Goal: Information Seeking & Learning: Learn about a topic

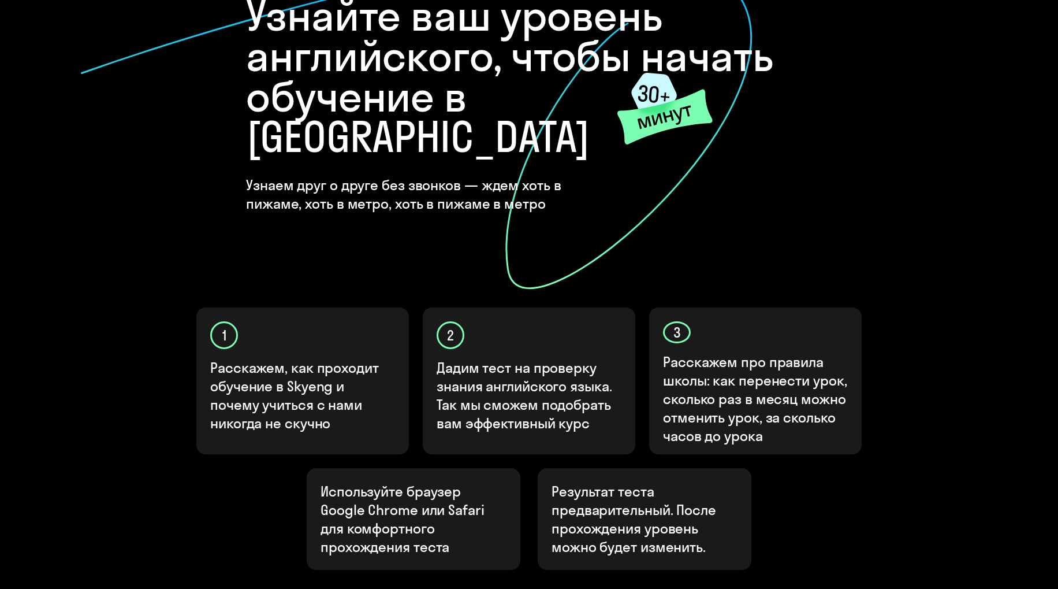
scroll to position [183, 0]
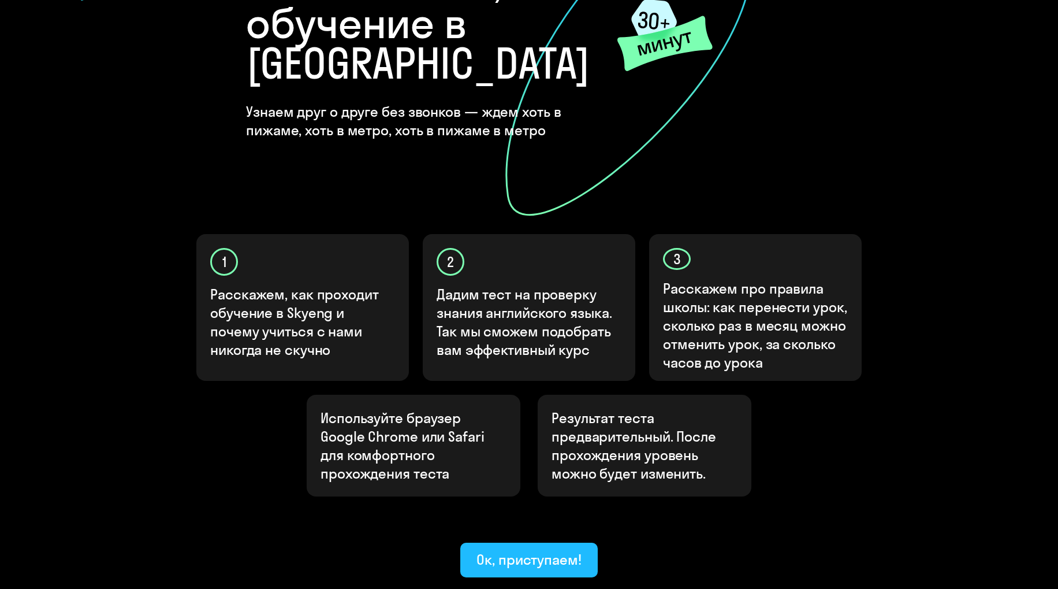
click at [515, 550] on div "Ок, приступаем!" at bounding box center [529, 559] width 105 height 18
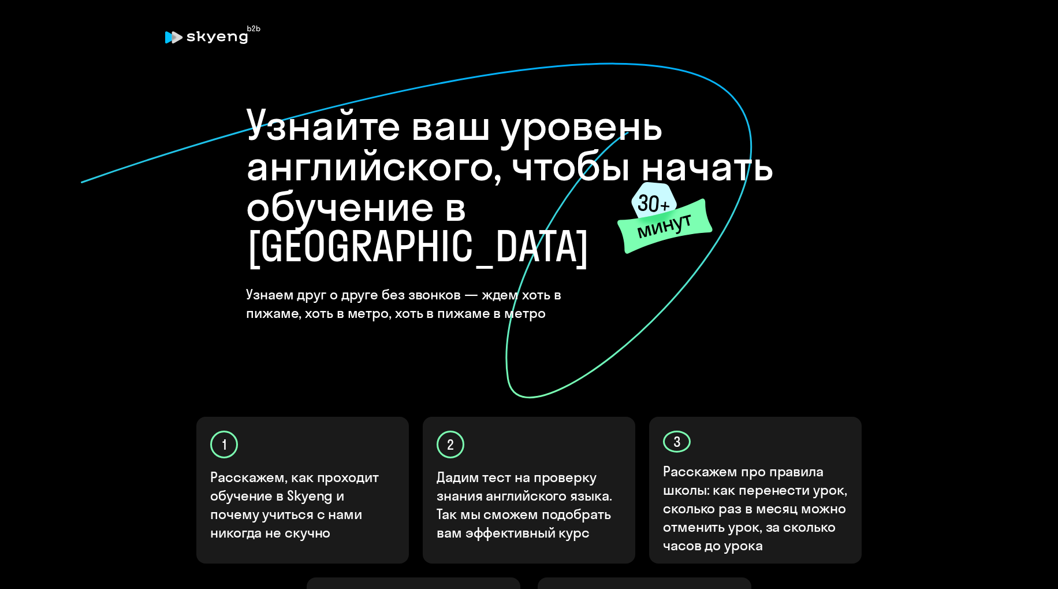
click at [516, 528] on div "Узнайте ваш уровень английского, чтобы начать обучение в [GEOGRAPHIC_DATA] Узна…" at bounding box center [529, 437] width 1058 height 874
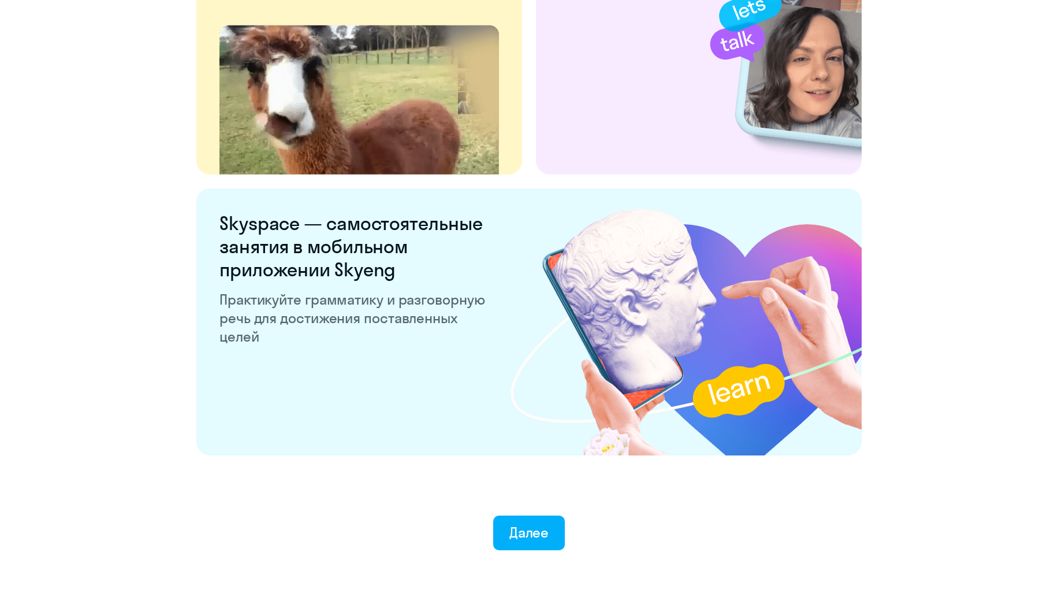
scroll to position [2089, 0]
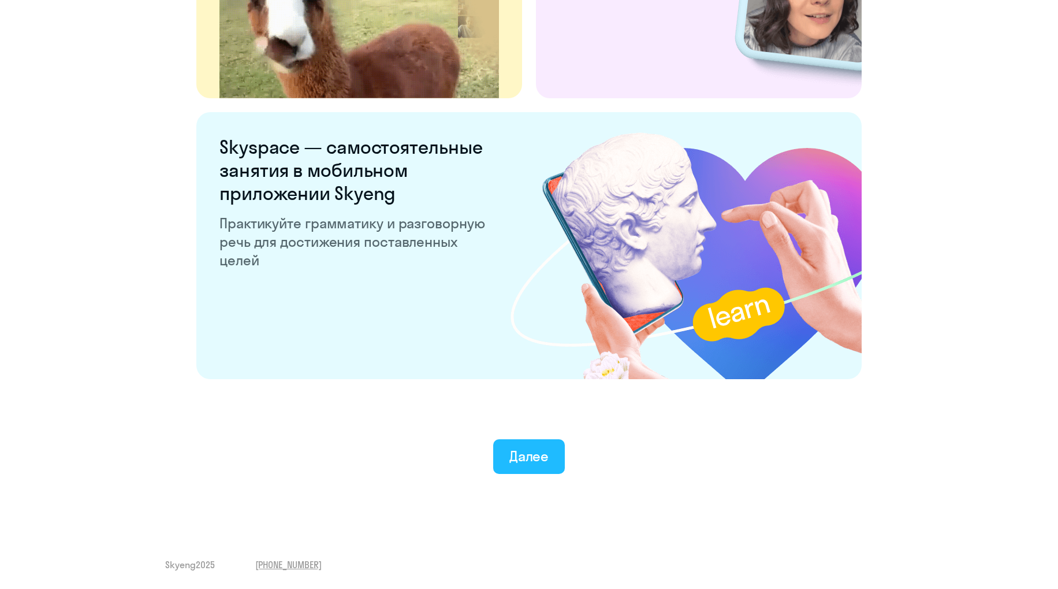
click at [544, 449] on div "Далее" at bounding box center [529, 455] width 40 height 18
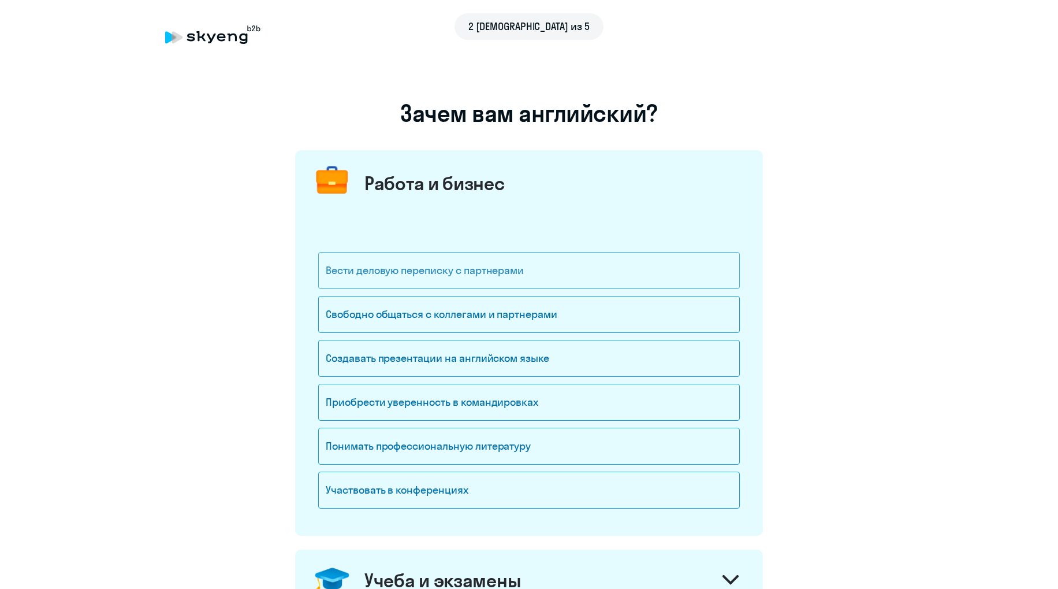
click at [493, 269] on div "Вести деловую переписку с партнерами" at bounding box center [529, 270] width 422 height 37
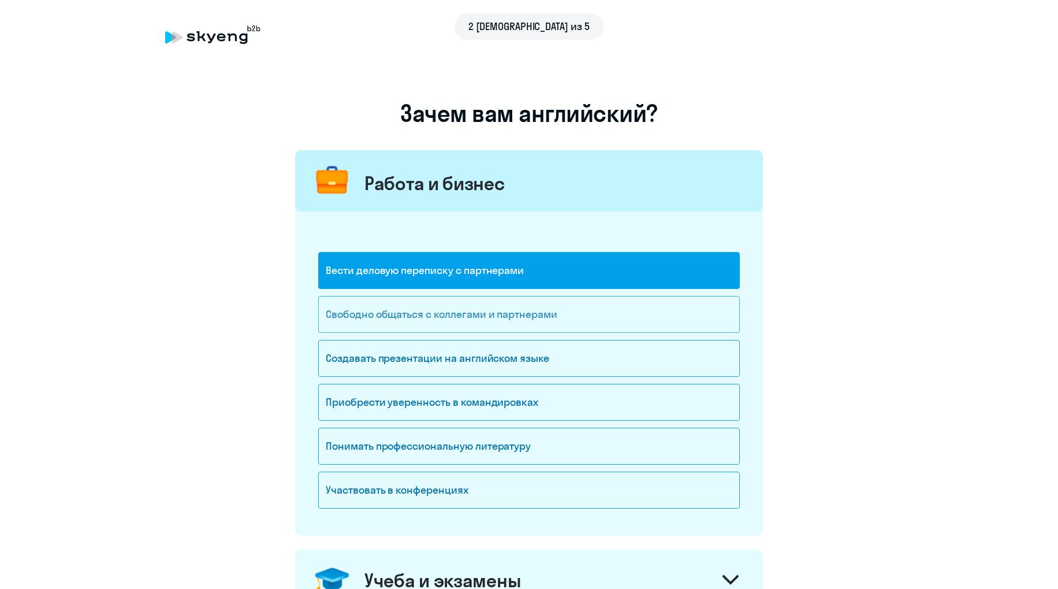
click at [500, 304] on div "Свободно общаться с коллегами и партнерами" at bounding box center [529, 314] width 422 height 37
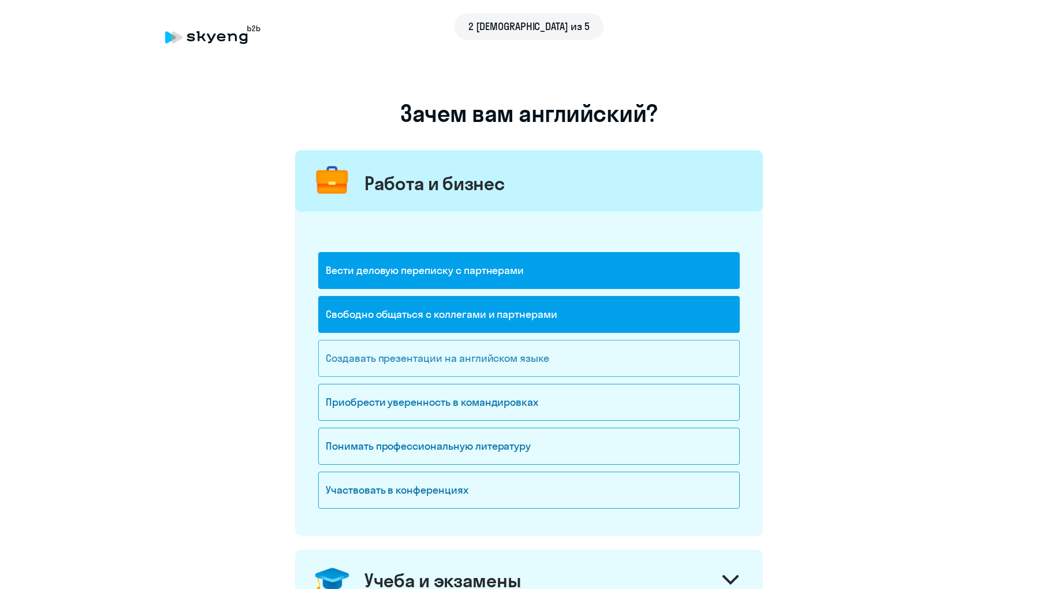
click at [514, 360] on div "Создавать презентации на английском языке" at bounding box center [529, 358] width 422 height 37
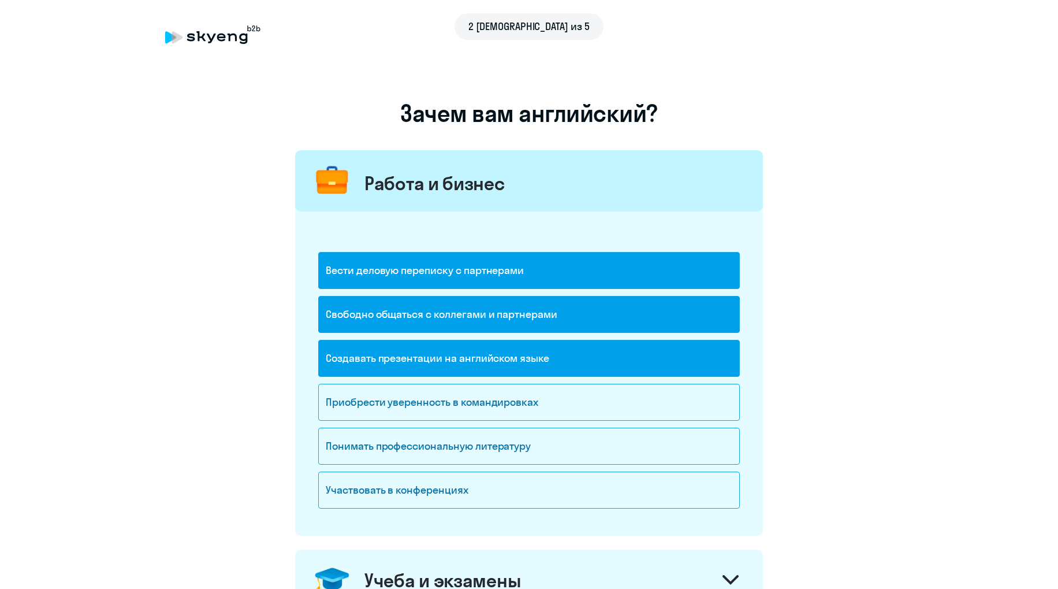
scroll to position [122, 0]
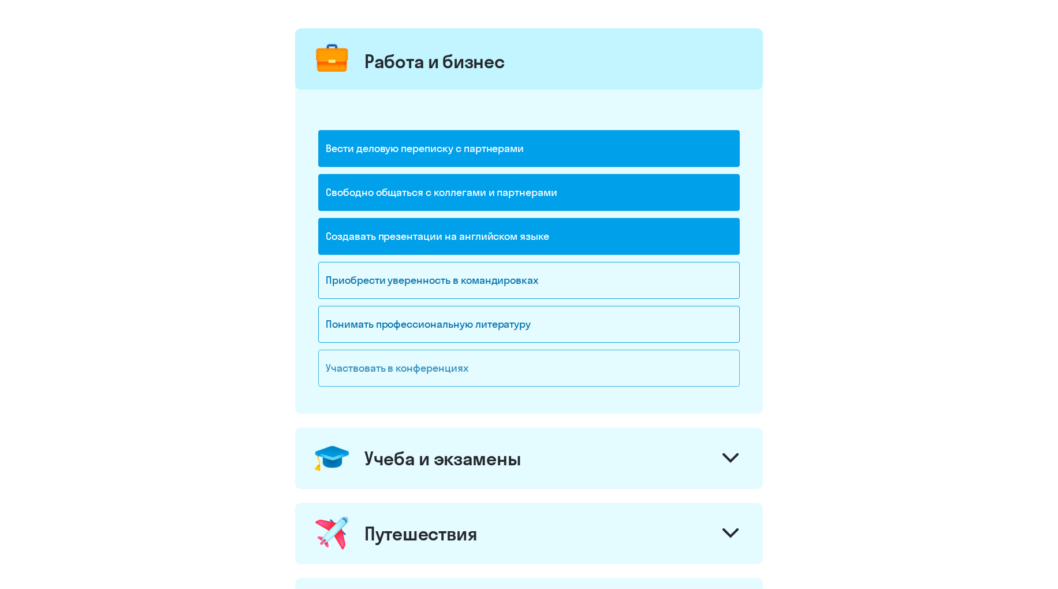
click at [428, 362] on div "Участвовать в конференциях" at bounding box center [529, 367] width 422 height 37
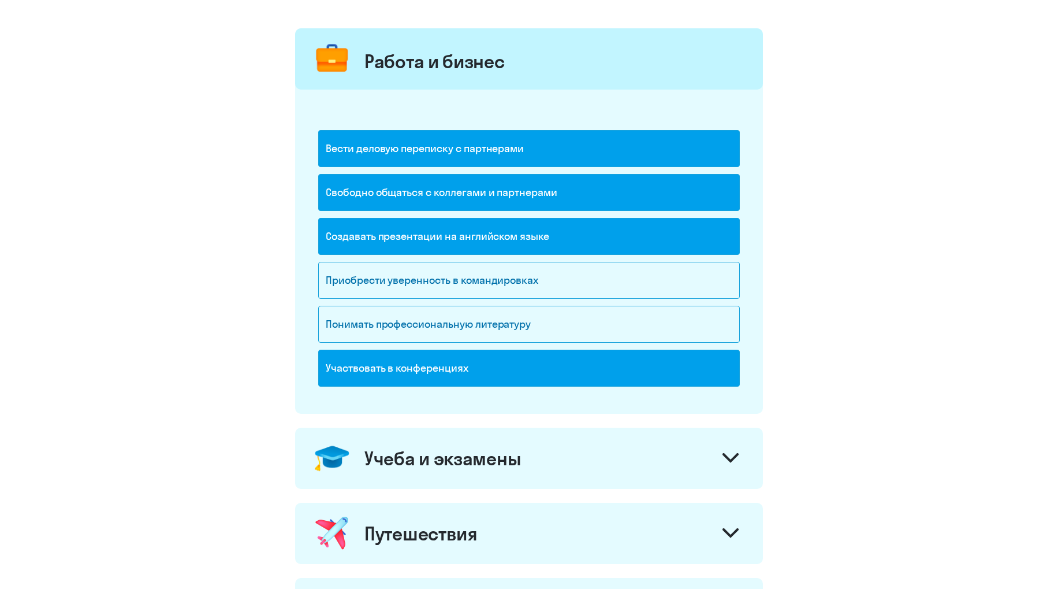
click at [445, 367] on div "Участвовать в конференциях" at bounding box center [529, 367] width 422 height 37
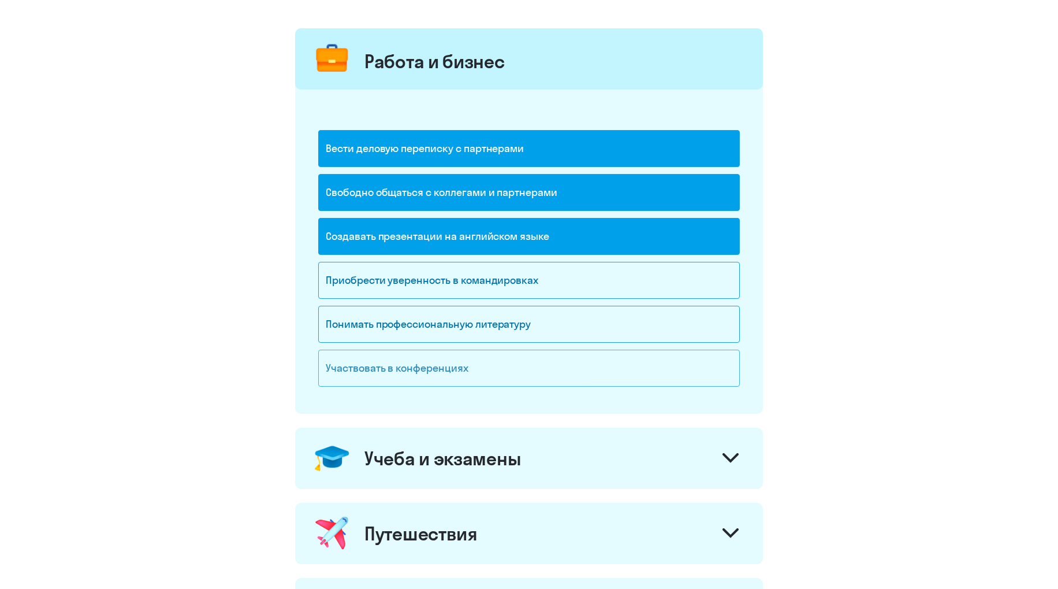
click at [421, 359] on div "Участвовать в конференциях" at bounding box center [529, 367] width 422 height 37
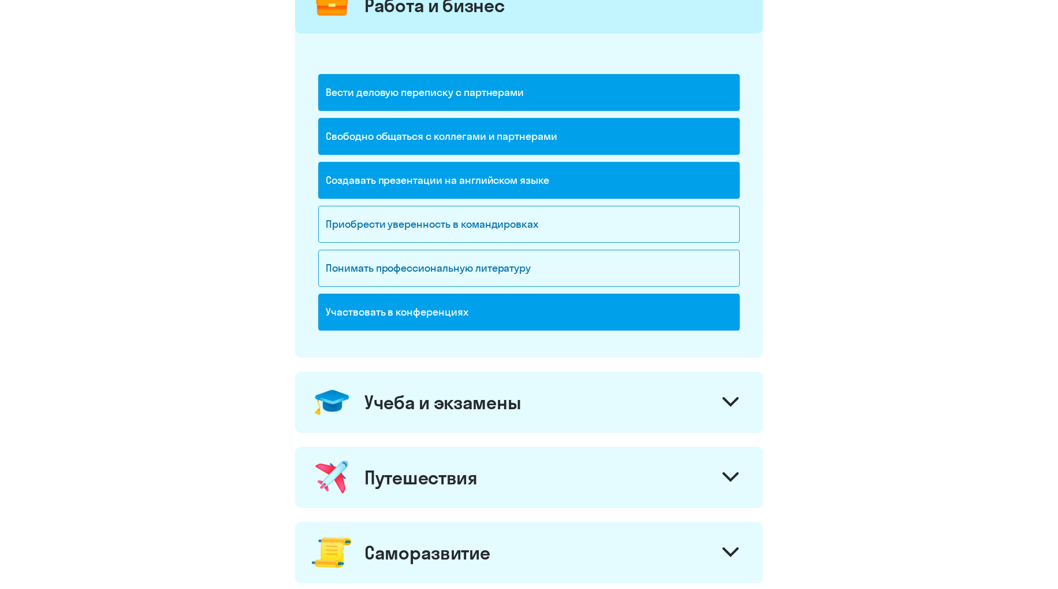
scroll to position [305, 0]
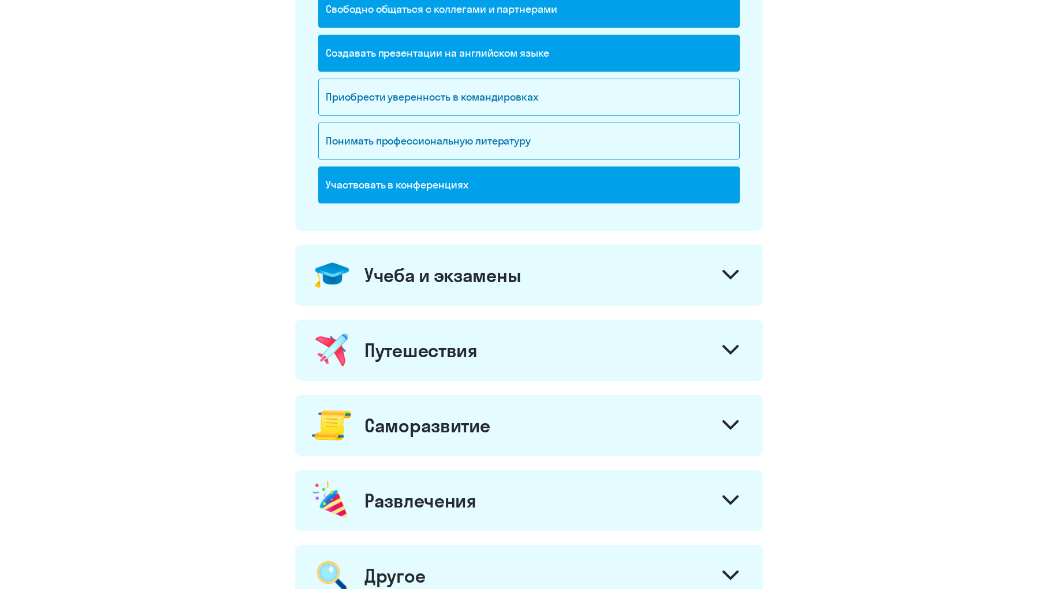
click at [639, 335] on div "Путешествия" at bounding box center [529, 349] width 468 height 61
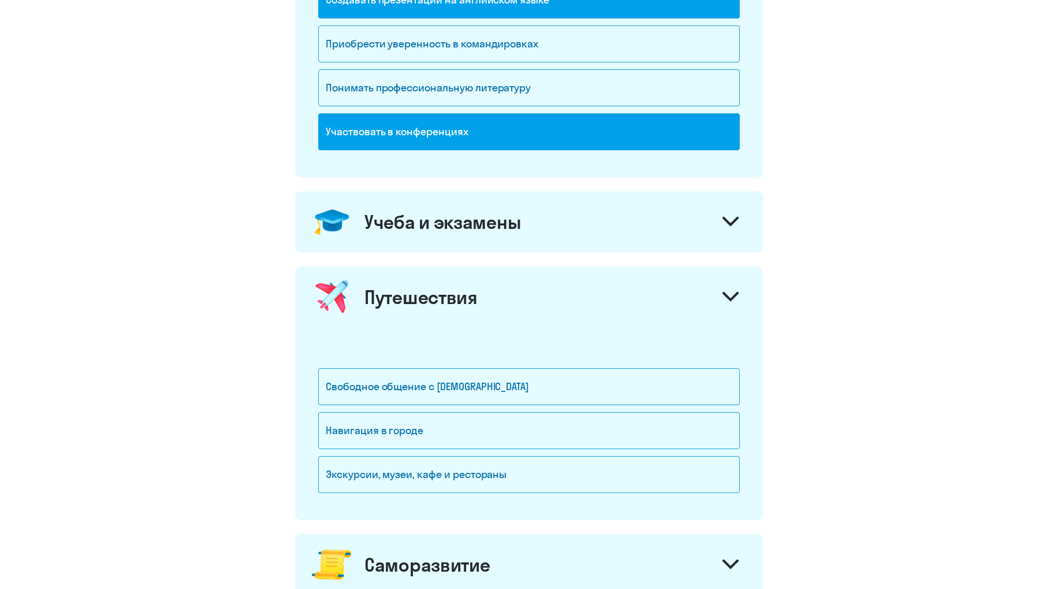
scroll to position [427, 0]
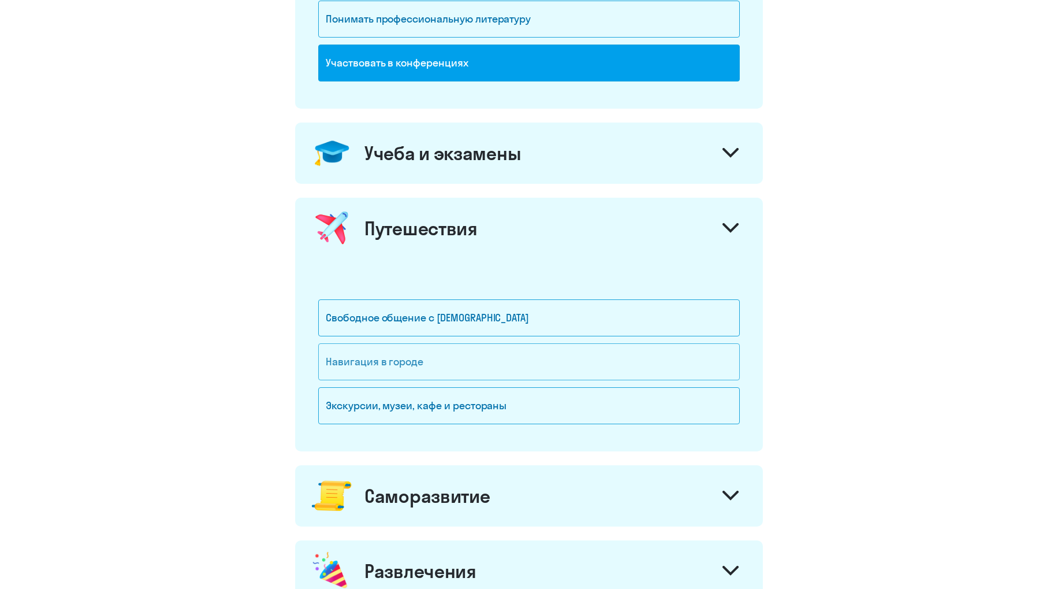
click at [508, 364] on div "Навигация в городе" at bounding box center [529, 361] width 422 height 37
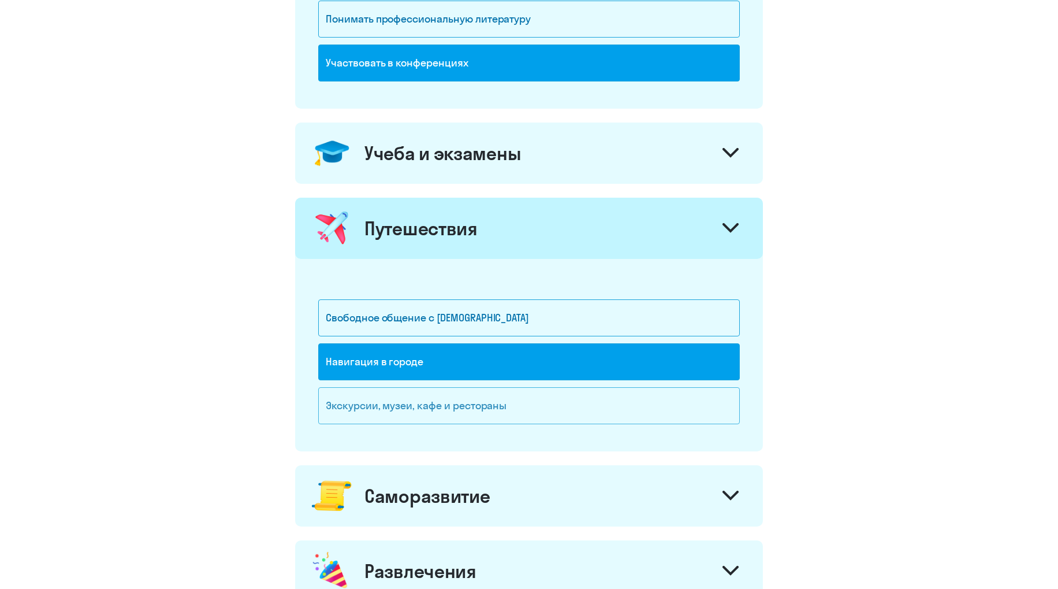
click at [516, 410] on div "Экскурсии, музеи, кафе и рестораны" at bounding box center [529, 405] width 422 height 37
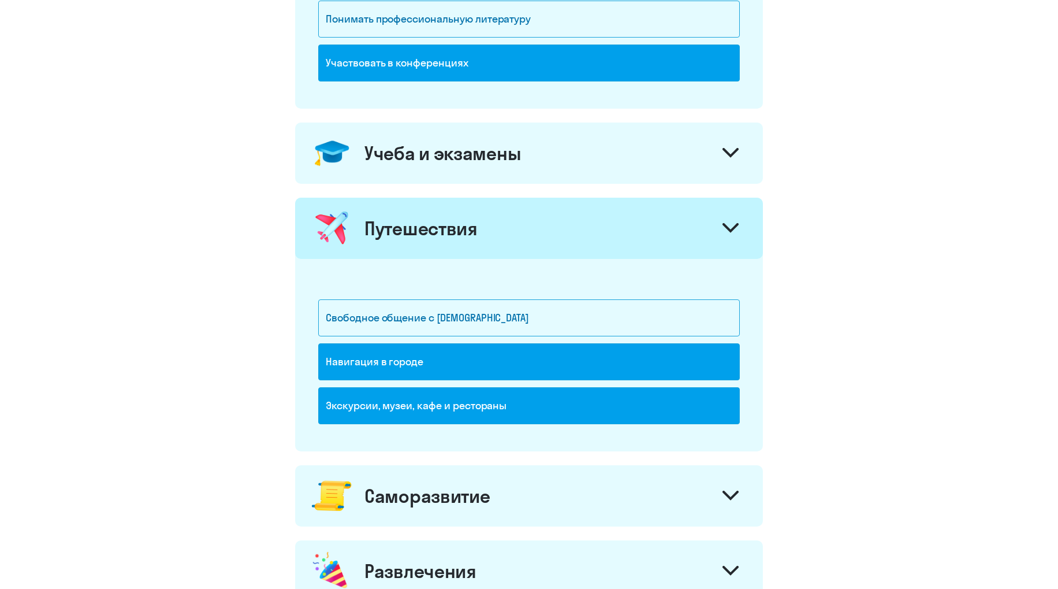
click at [505, 150] on div "Учеба и экзамены" at bounding box center [442, 153] width 157 height 23
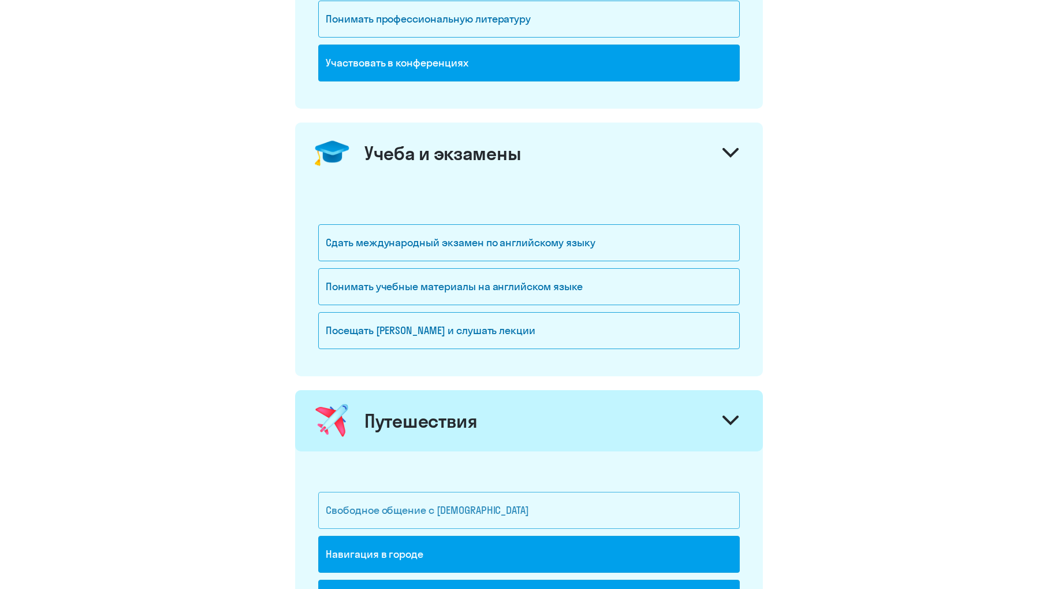
click at [404, 507] on div "Свободное общение с [DEMOGRAPHIC_DATA]" at bounding box center [529, 510] width 422 height 37
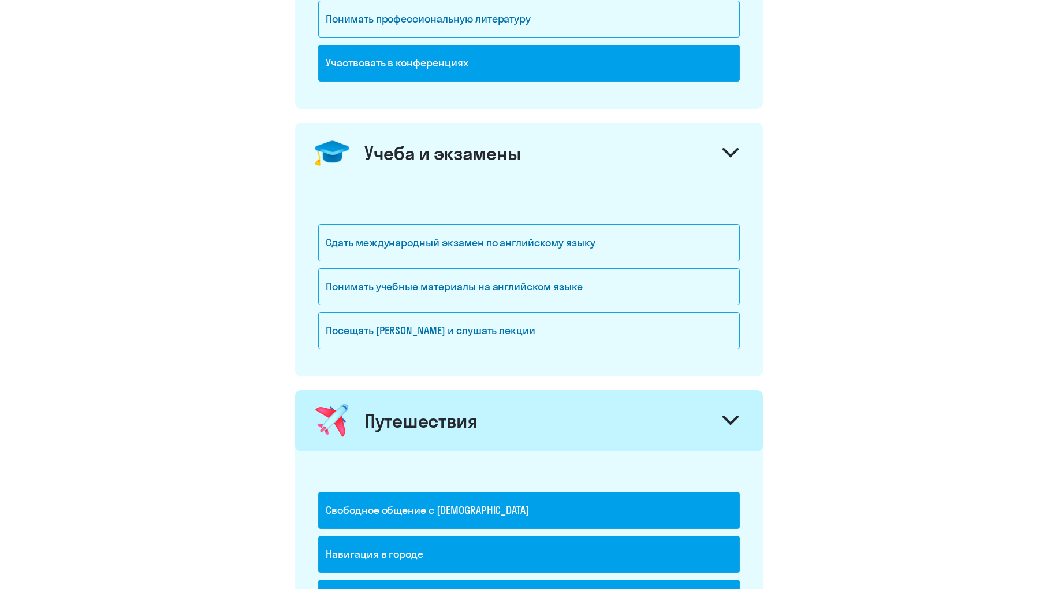
click at [379, 501] on div "Свободное общение с [DEMOGRAPHIC_DATA]" at bounding box center [529, 510] width 422 height 37
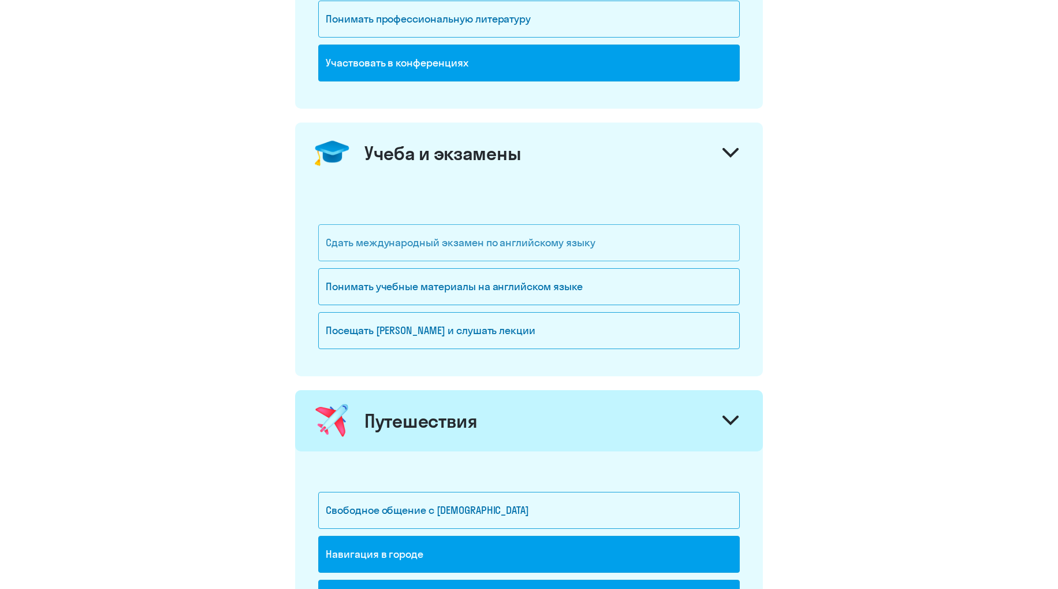
click at [530, 242] on div "Сдать международный экзамен по английскому языку" at bounding box center [529, 242] width 422 height 37
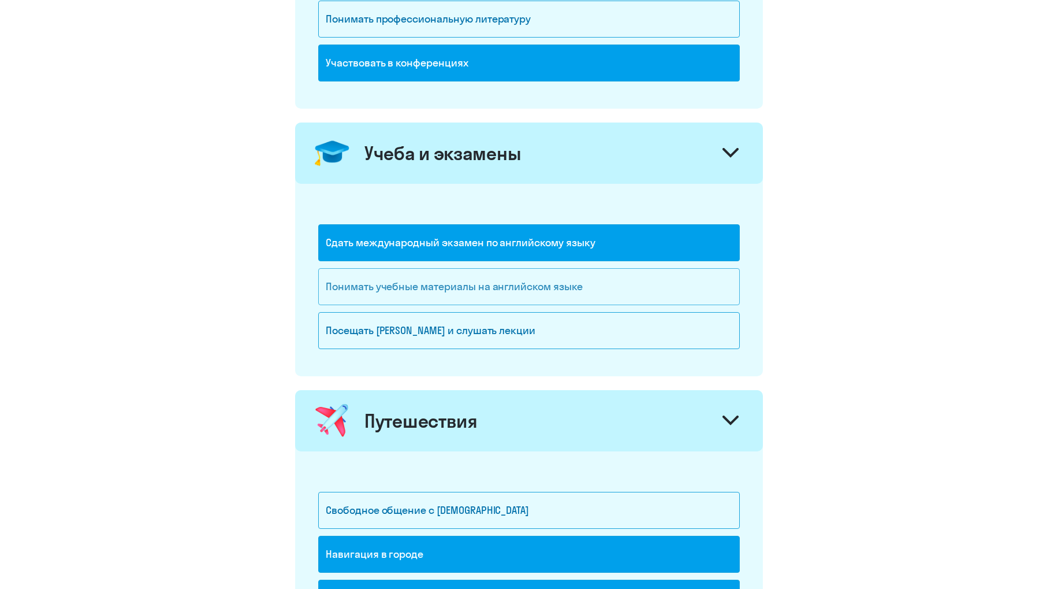
click at [395, 289] on div "Понимать учебные материалы на английском языке" at bounding box center [529, 286] width 422 height 37
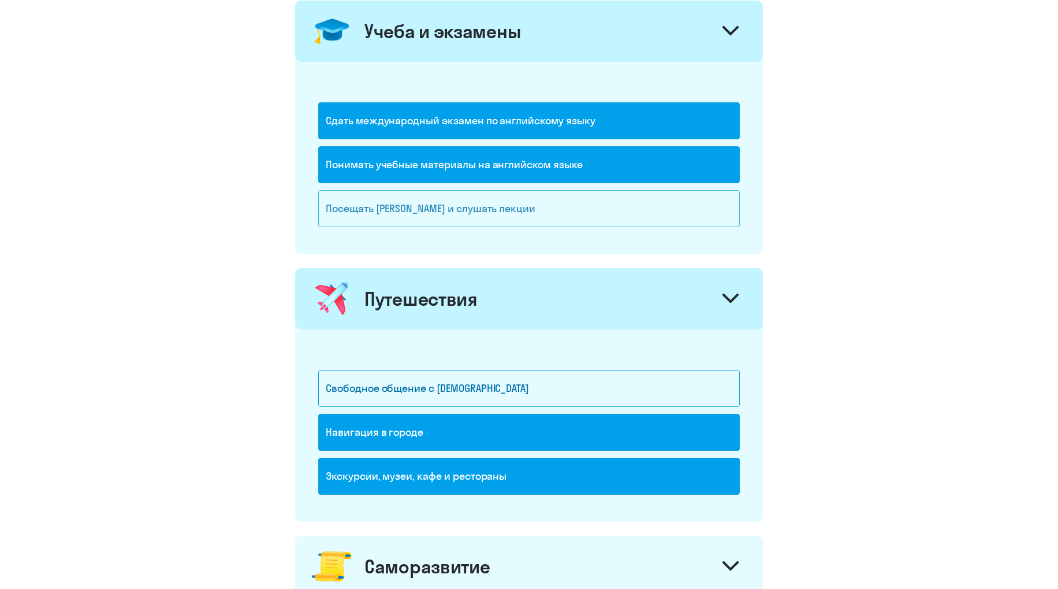
click at [384, 195] on div "Посещать [PERSON_NAME] и слушать лекции" at bounding box center [529, 208] width 422 height 37
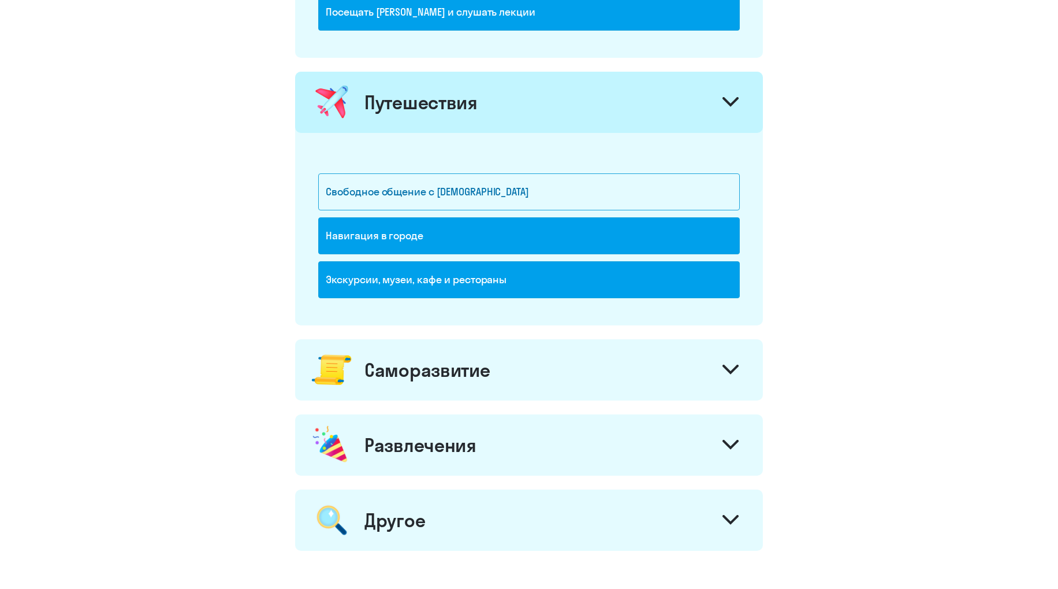
scroll to position [792, 0]
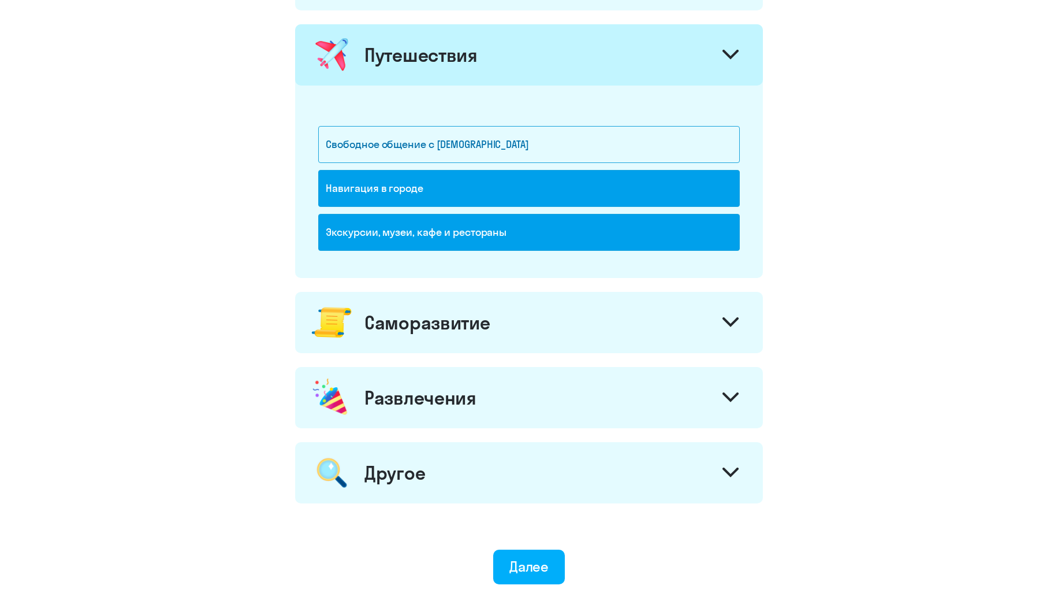
click at [392, 316] on div "Саморазвитие" at bounding box center [426, 322] width 125 height 23
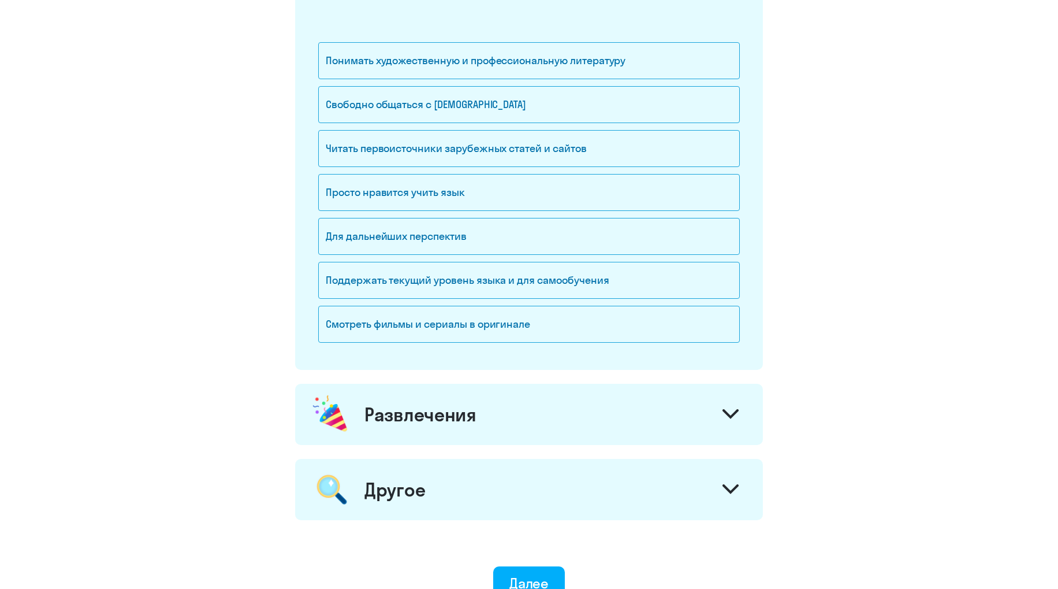
scroll to position [1159, 0]
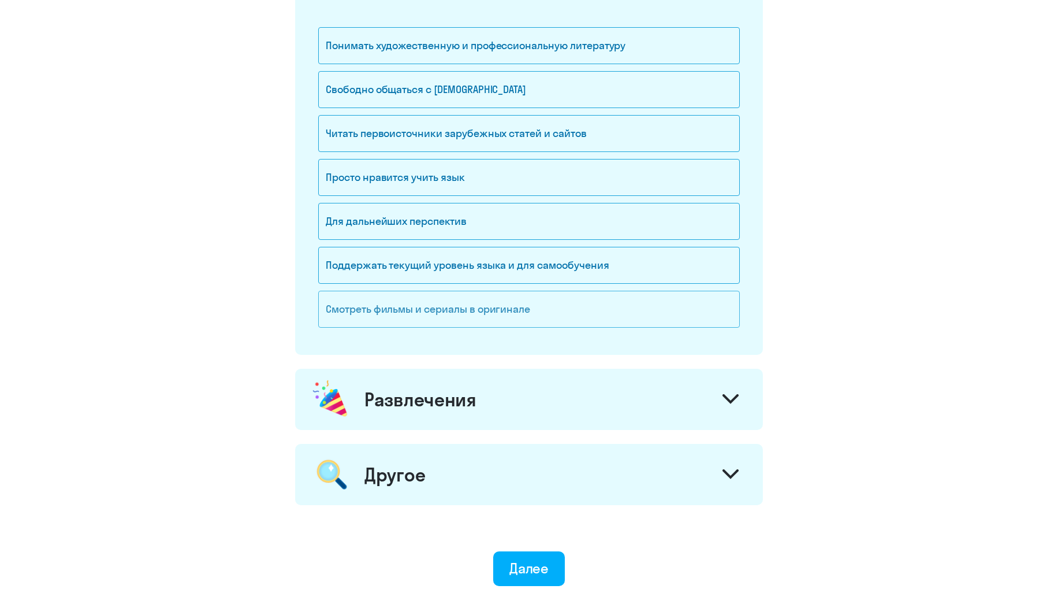
click at [437, 304] on div "Смотреть фильмы и сериалы в оригинале" at bounding box center [529, 309] width 422 height 37
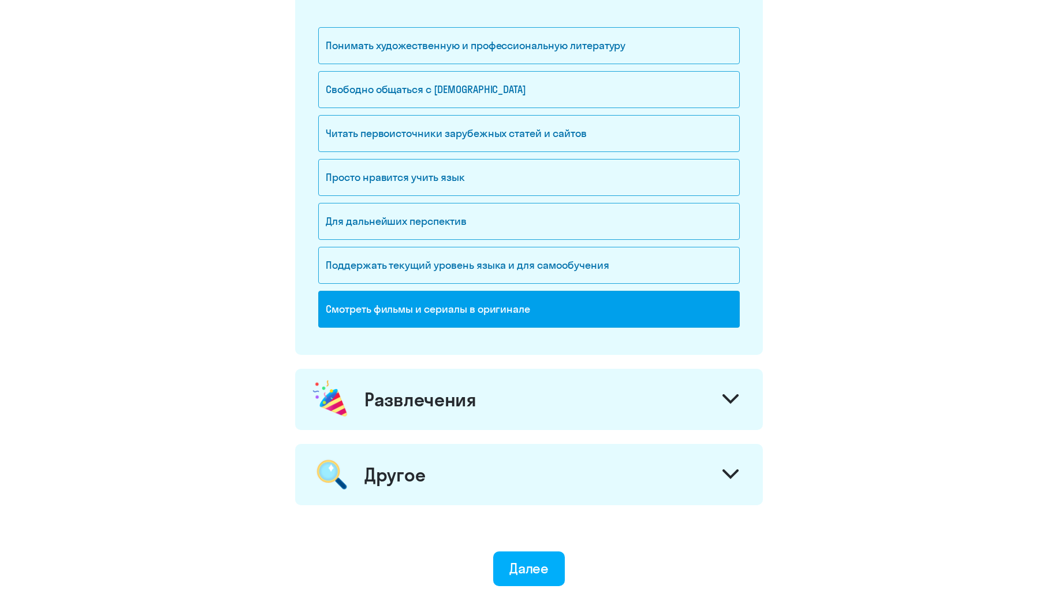
click at [430, 393] on div "Развлечения" at bounding box center [420, 399] width 112 height 23
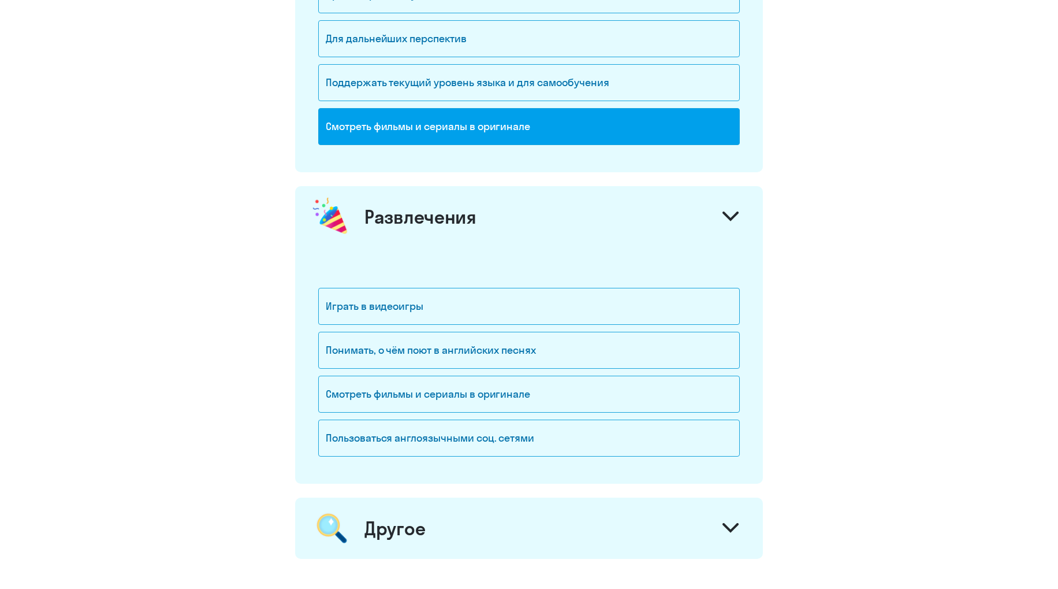
scroll to position [1342, 0]
click at [430, 348] on div "Понимать, о чём поют в английских песнях" at bounding box center [529, 349] width 422 height 37
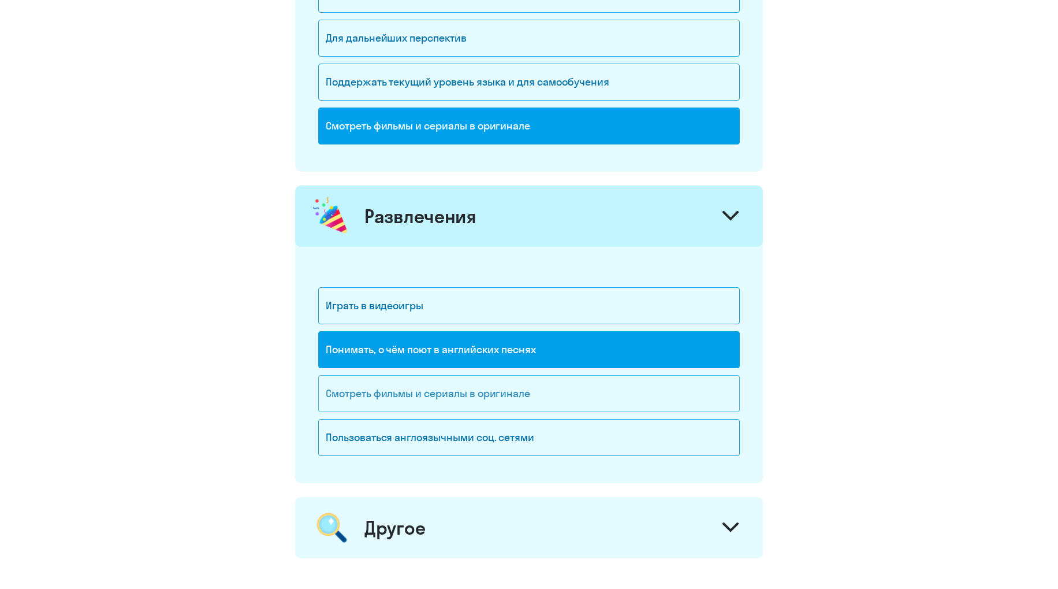
click at [403, 388] on div "Смотреть фильмы и сериалы в оригинале" at bounding box center [529, 393] width 422 height 37
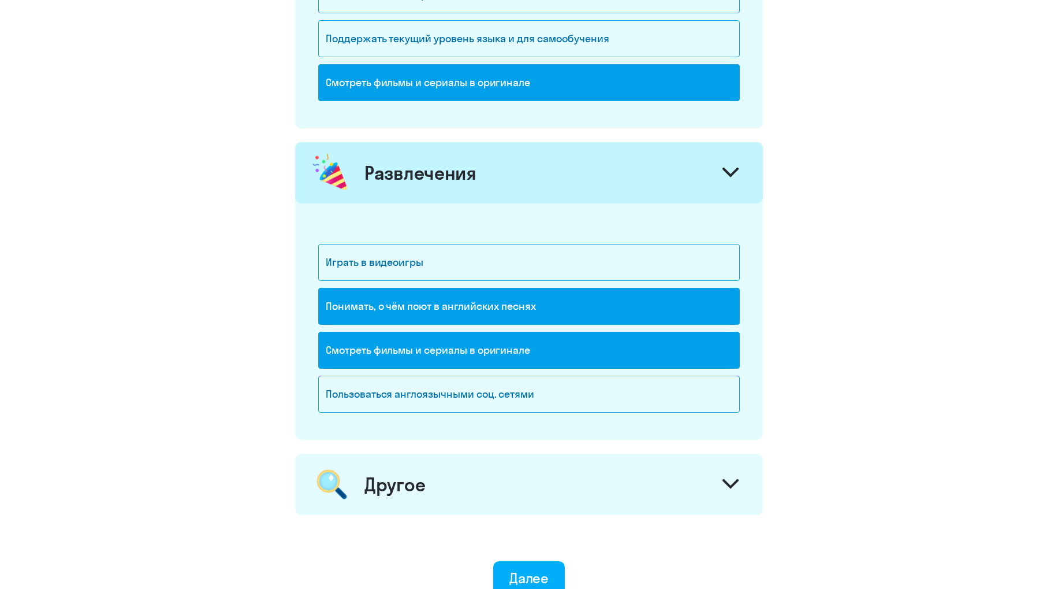
scroll to position [1402, 0]
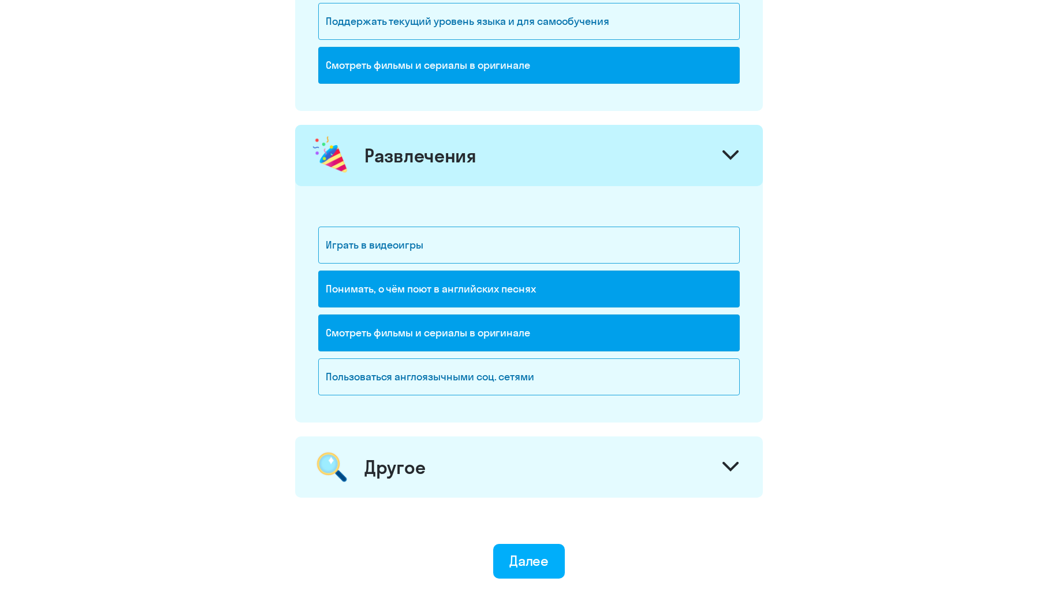
click at [386, 466] on div "Другое" at bounding box center [394, 466] width 61 height 23
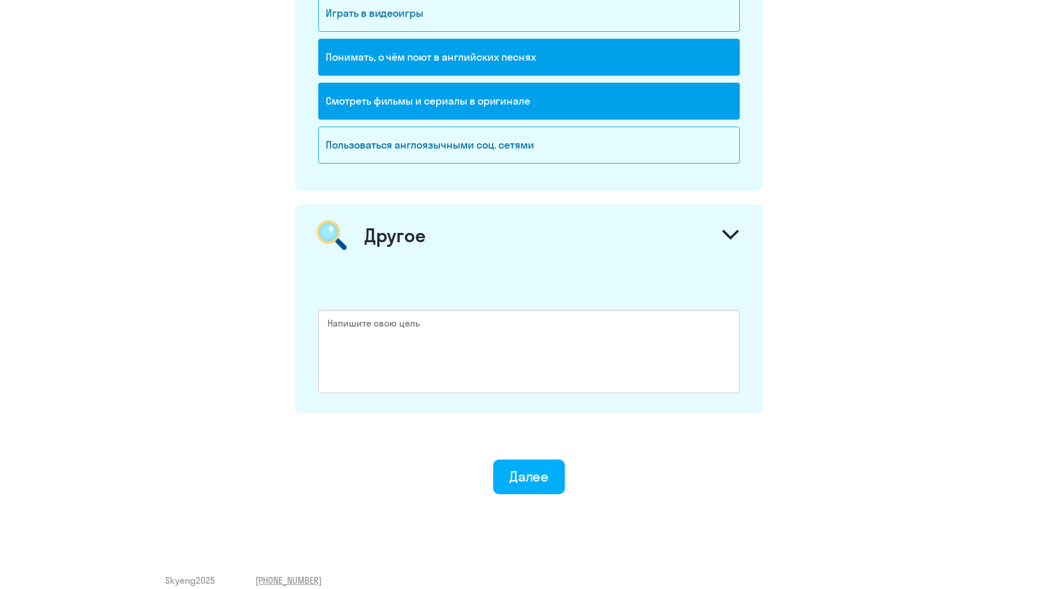
scroll to position [1644, 0]
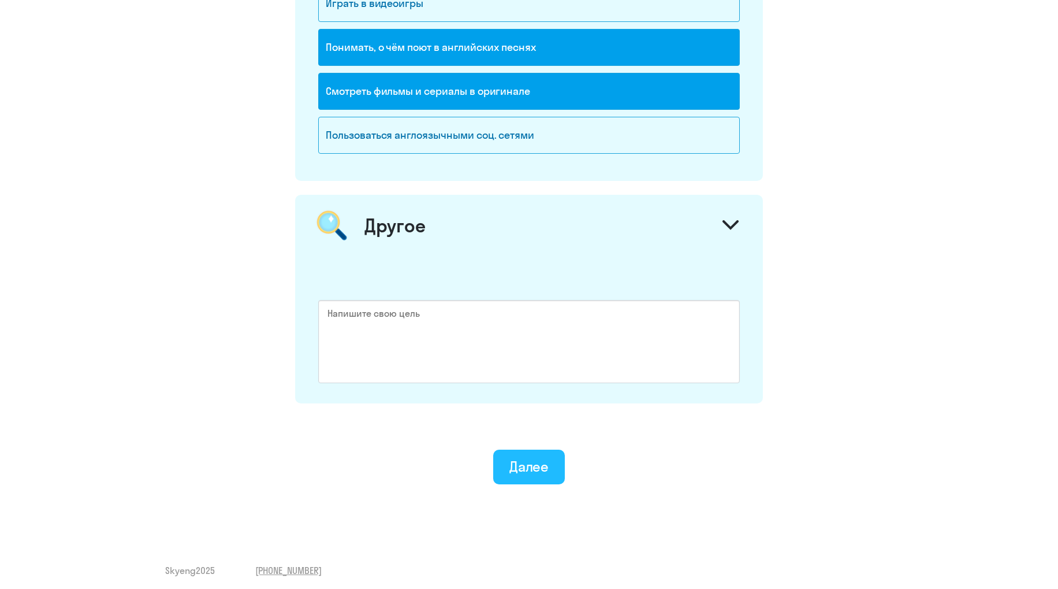
click at [527, 459] on div "Далее" at bounding box center [529, 466] width 40 height 18
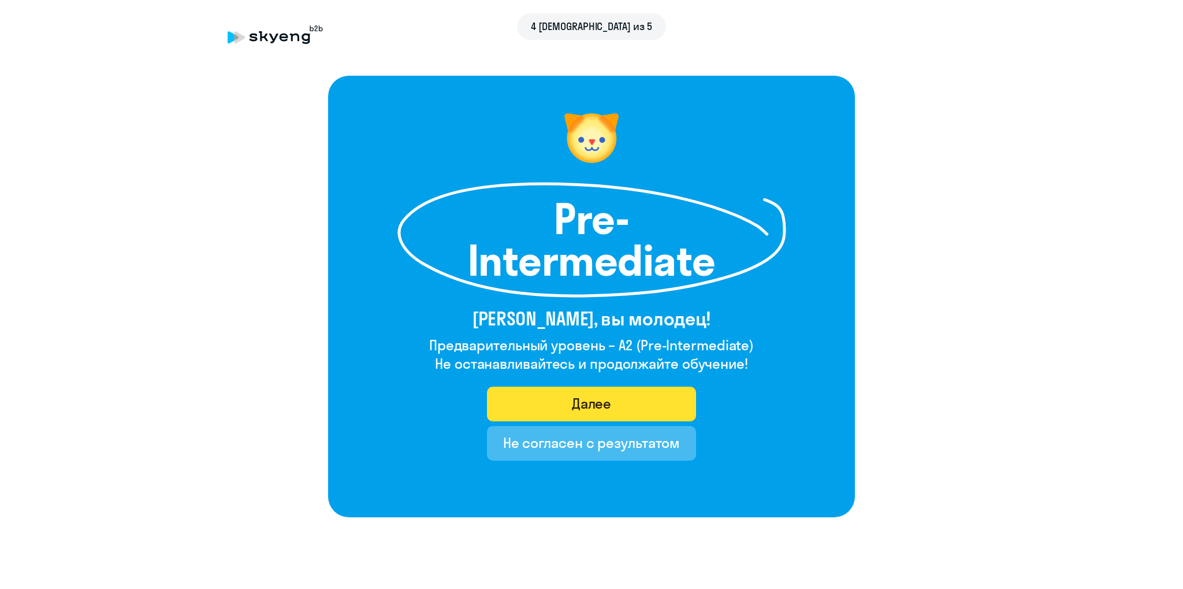
click at [537, 389] on button "Далее" at bounding box center [592, 403] width 210 height 35
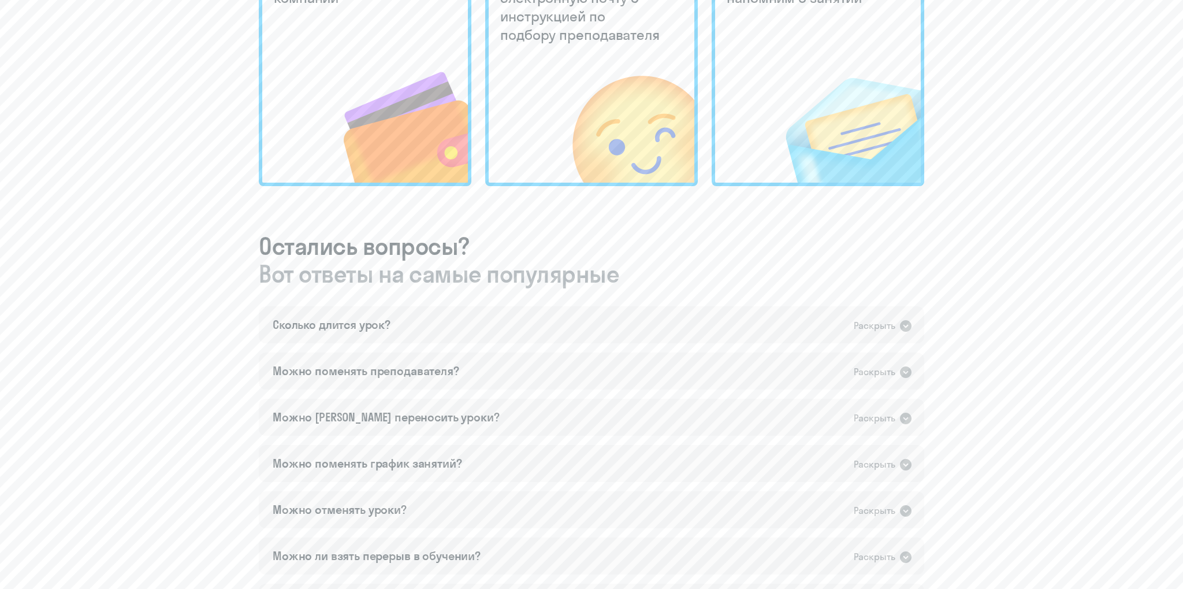
scroll to position [610, 0]
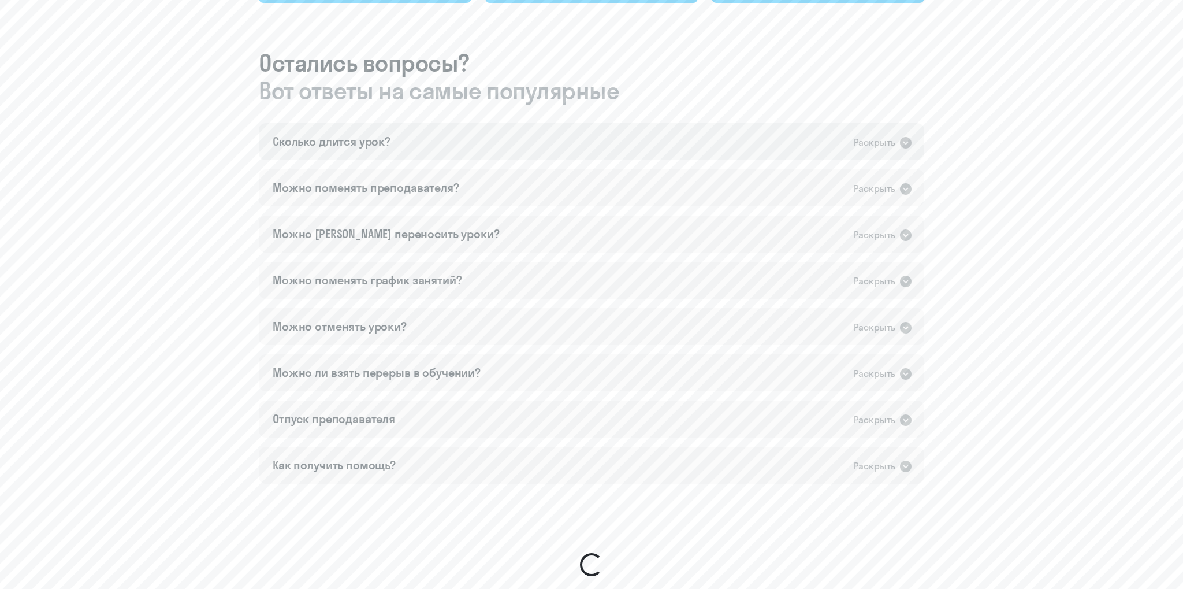
click at [907, 136] on icon at bounding box center [906, 143] width 14 height 14
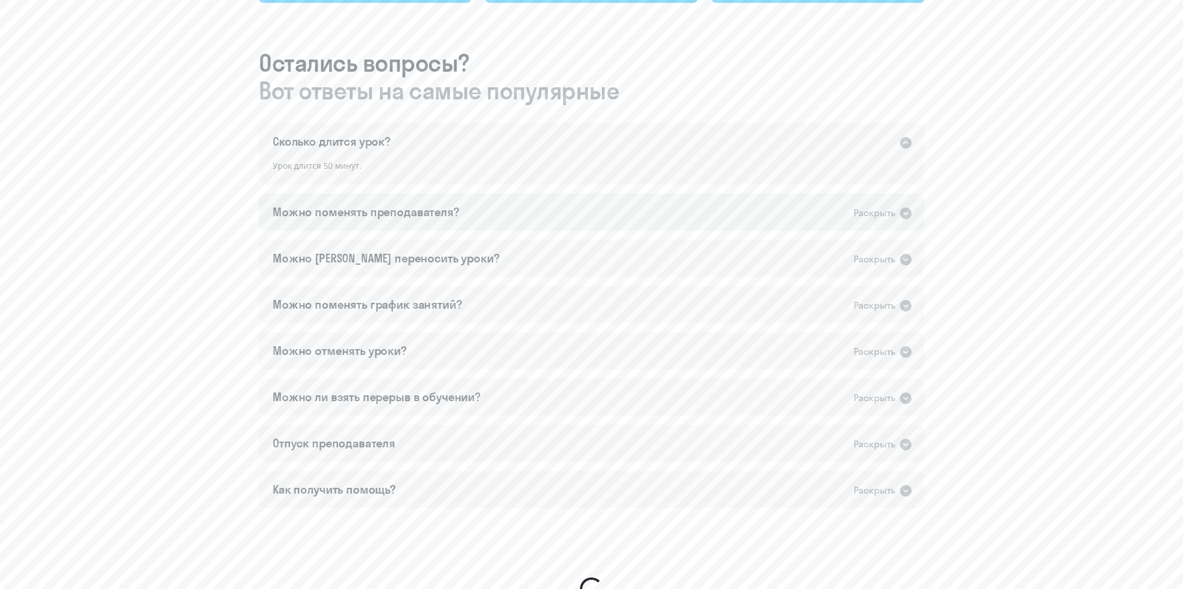
click at [906, 213] on icon at bounding box center [906, 213] width 12 height 12
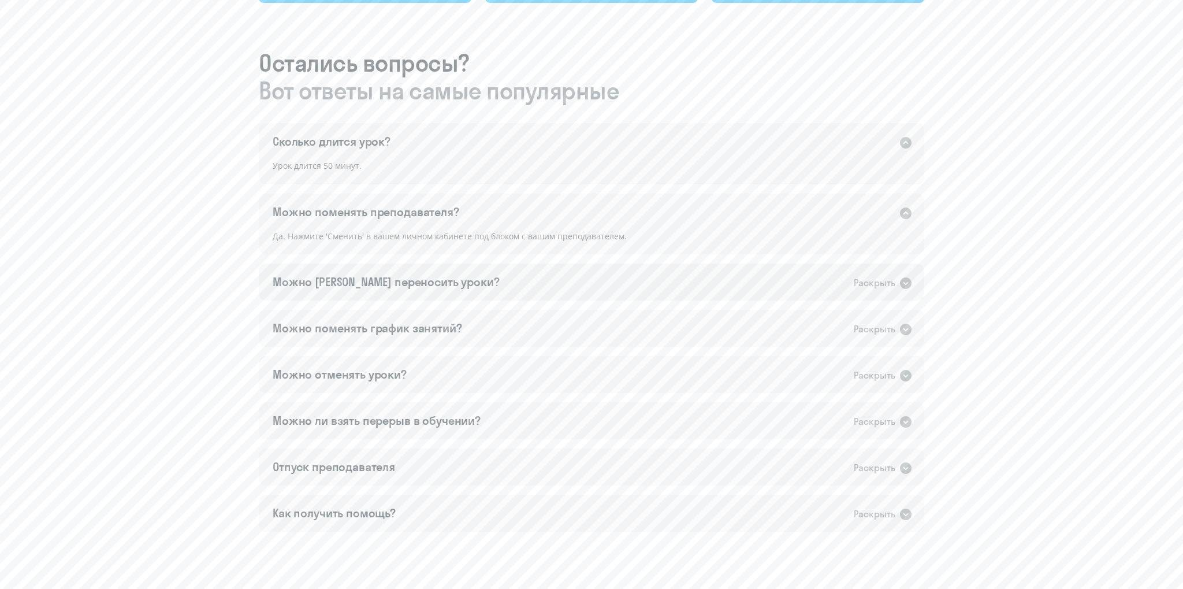
click at [887, 289] on div "Раскрыть" at bounding box center [875, 283] width 42 height 14
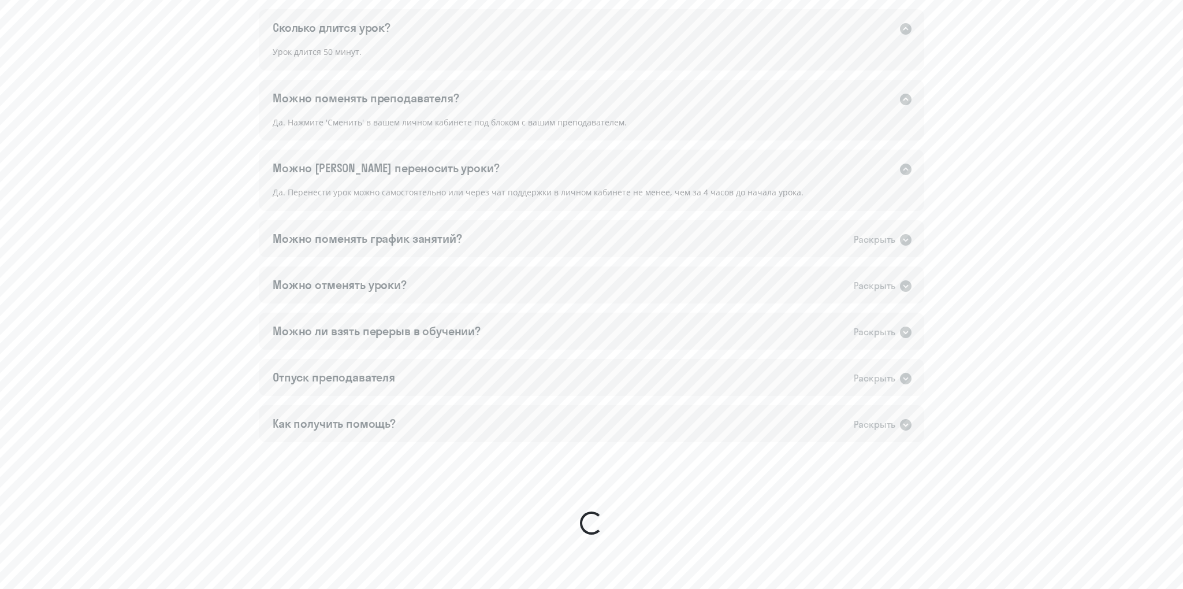
scroll to position [732, 0]
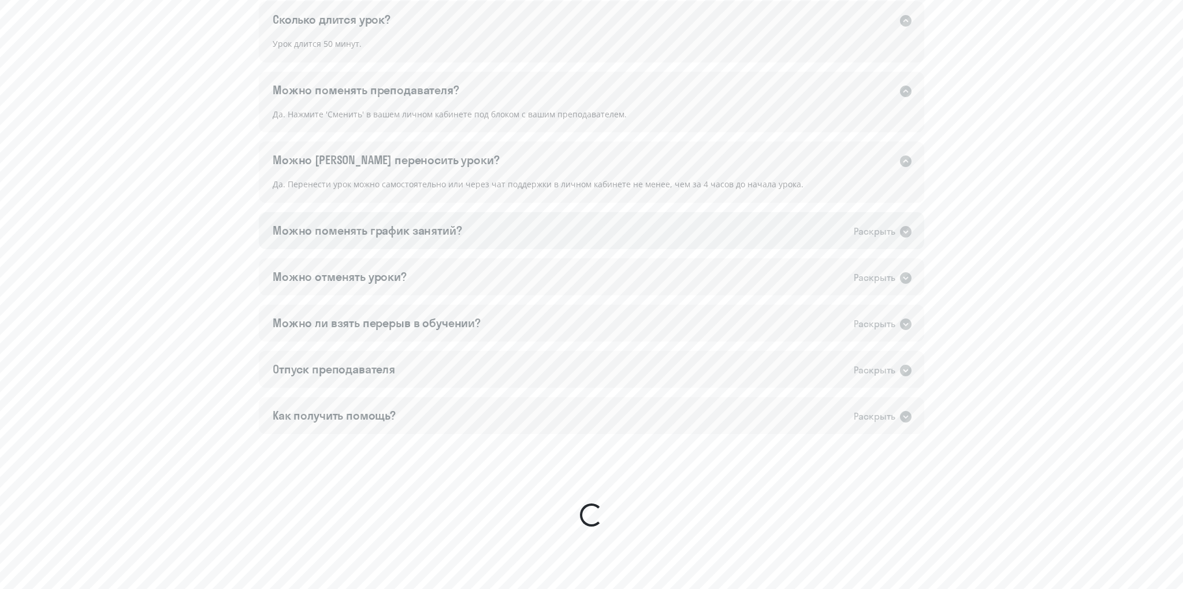
click at [897, 228] on div "Раскрыть" at bounding box center [883, 231] width 59 height 15
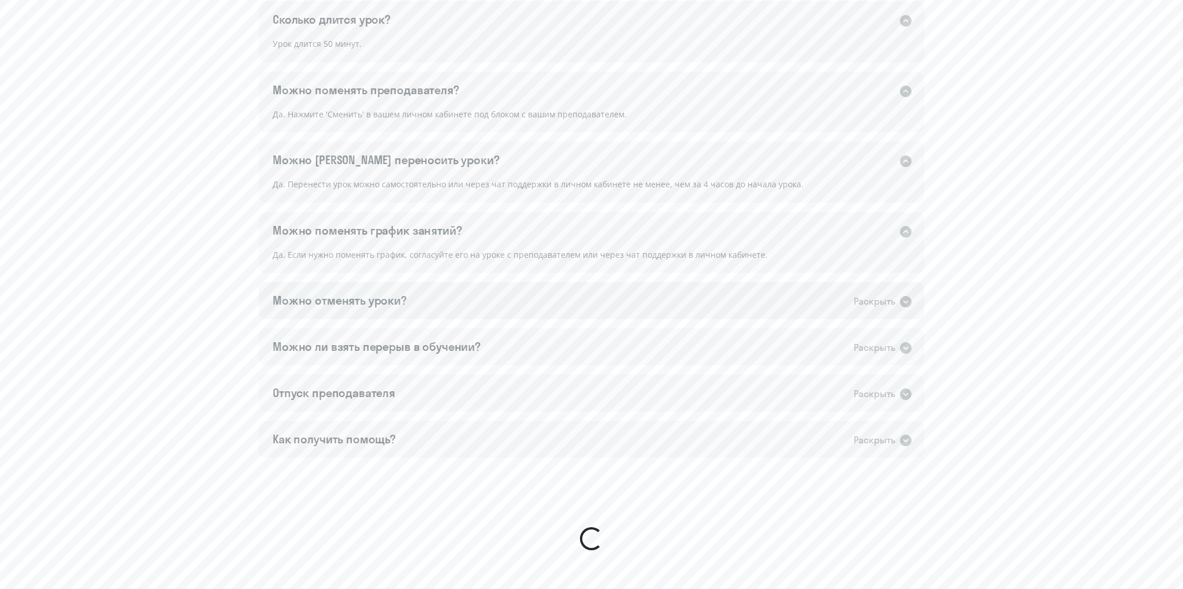
click at [909, 304] on icon at bounding box center [906, 302] width 12 height 12
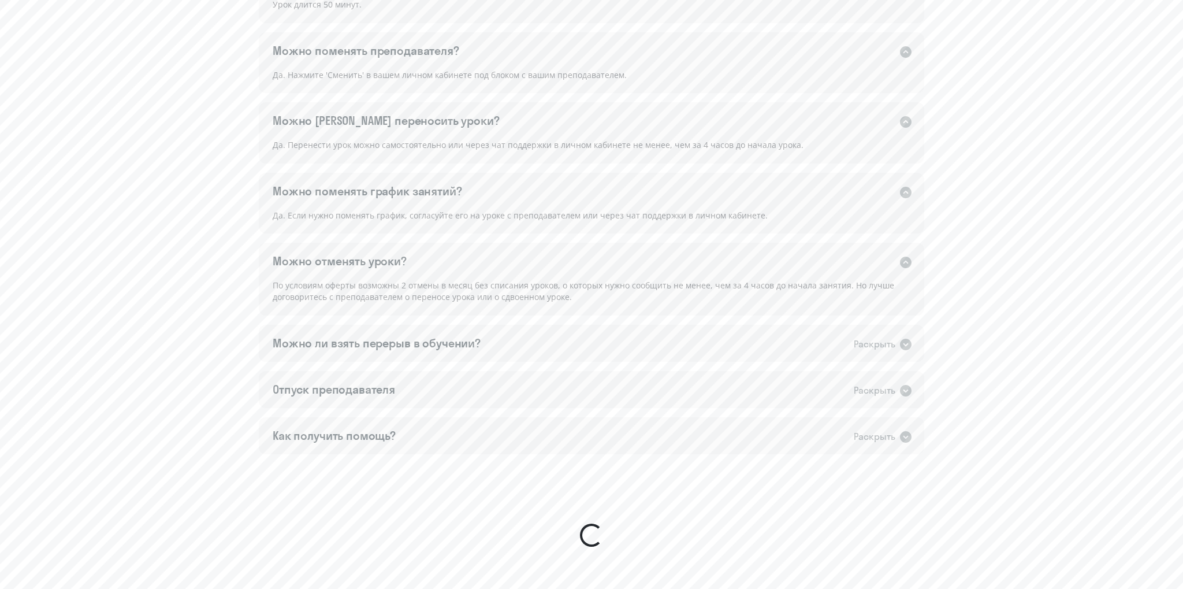
scroll to position [792, 0]
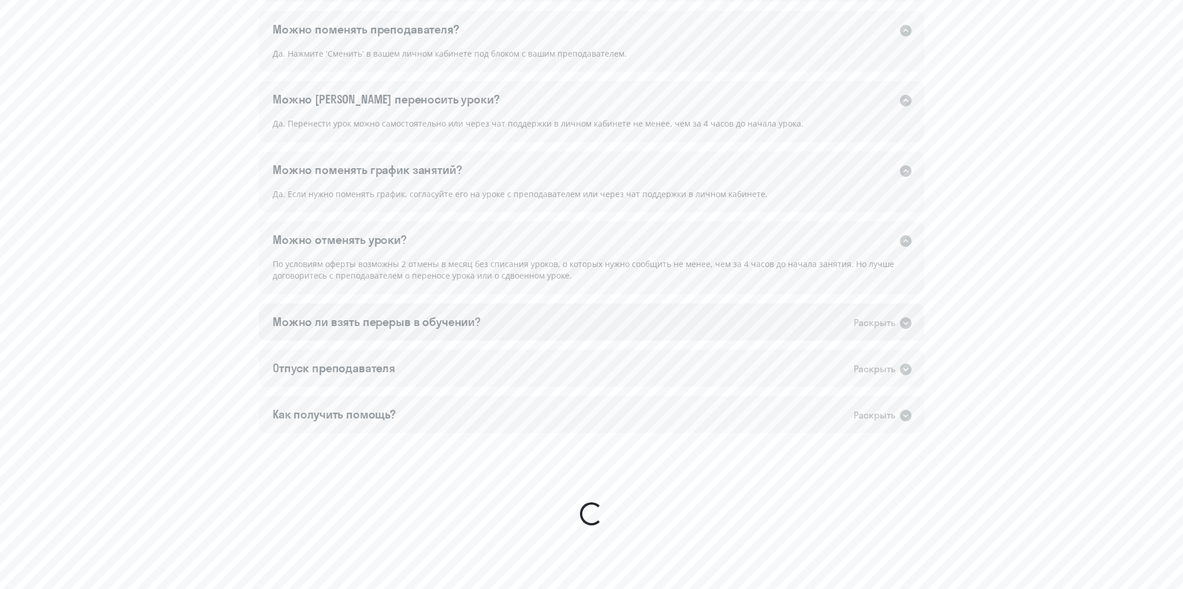
click at [904, 321] on icon at bounding box center [906, 323] width 12 height 12
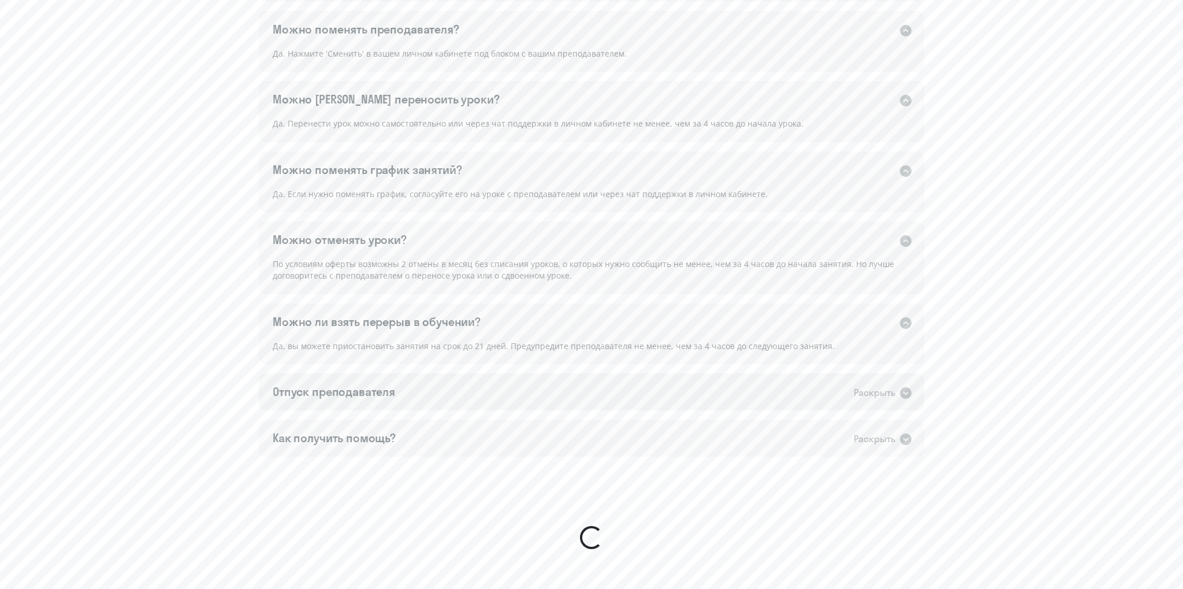
click at [908, 386] on icon at bounding box center [906, 393] width 14 height 14
click at [902, 455] on div "Раскрыть" at bounding box center [883, 462] width 59 height 15
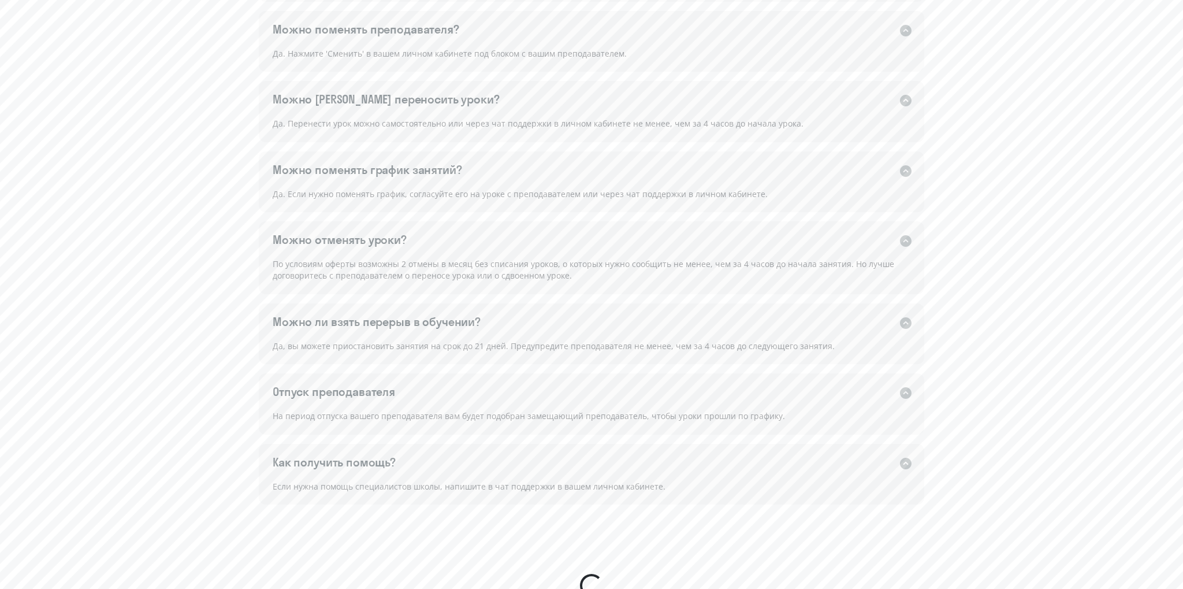
scroll to position [985, 0]
